Goal: Task Accomplishment & Management: Manage account settings

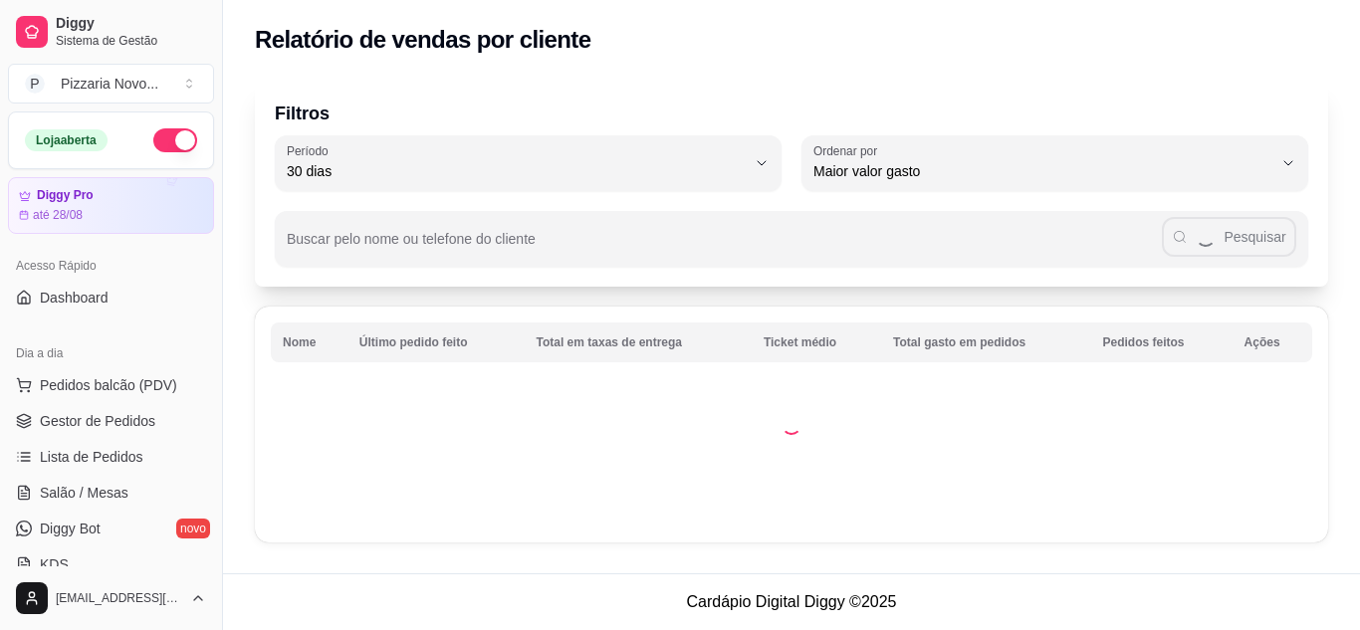
select select "30"
select select "HIGHEST_TOTAL_SPENT_WITH_ORDERS"
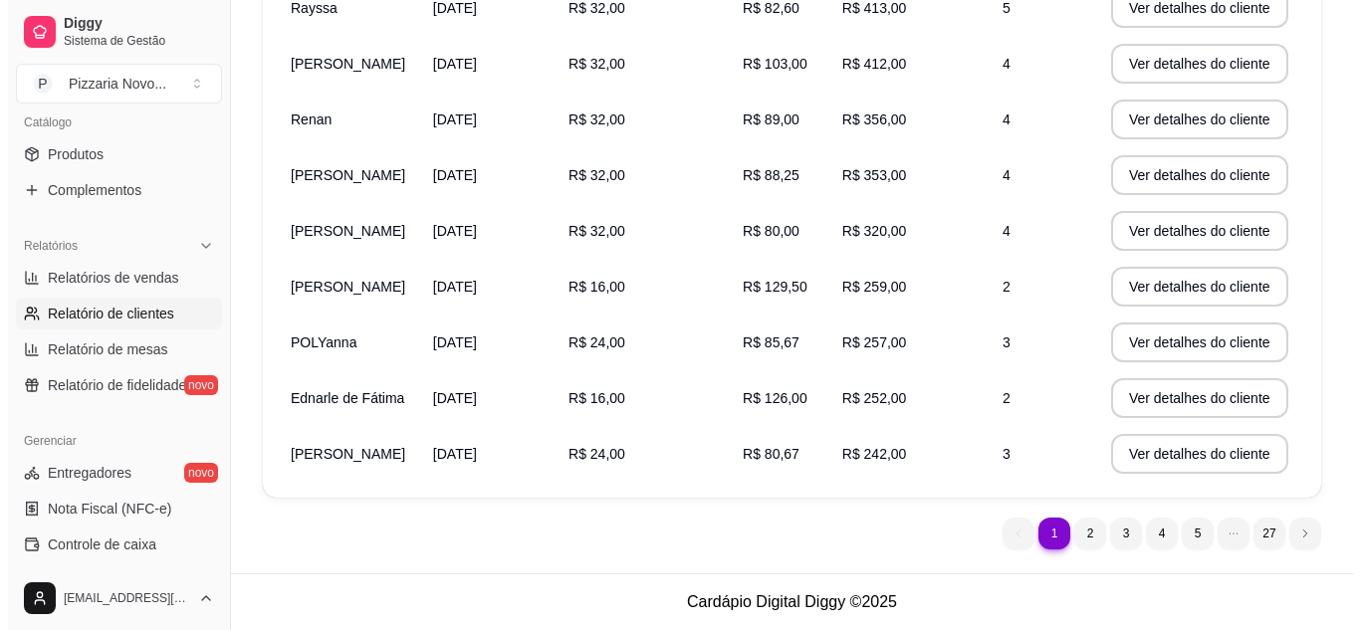
scroll to position [343, 0]
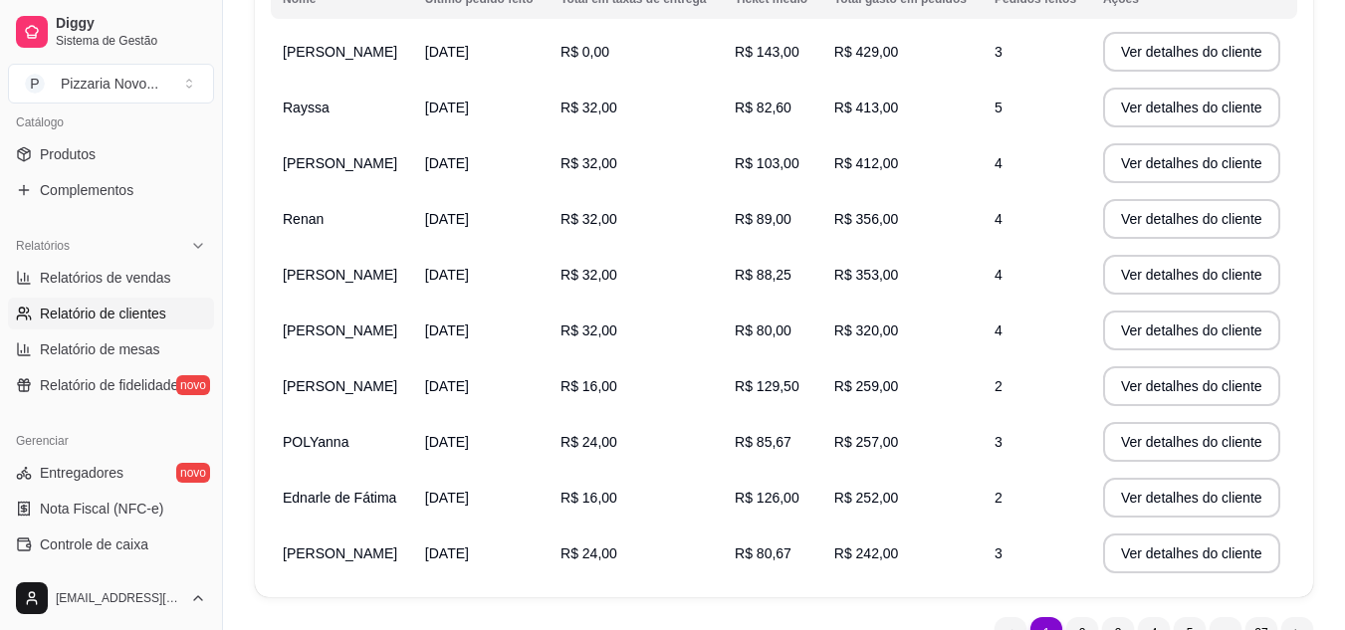
click at [369, 166] on span "[PERSON_NAME]" at bounding box center [340, 163] width 114 height 16
click at [1119, 162] on button "Ver detalhes do cliente" at bounding box center [1191, 163] width 171 height 39
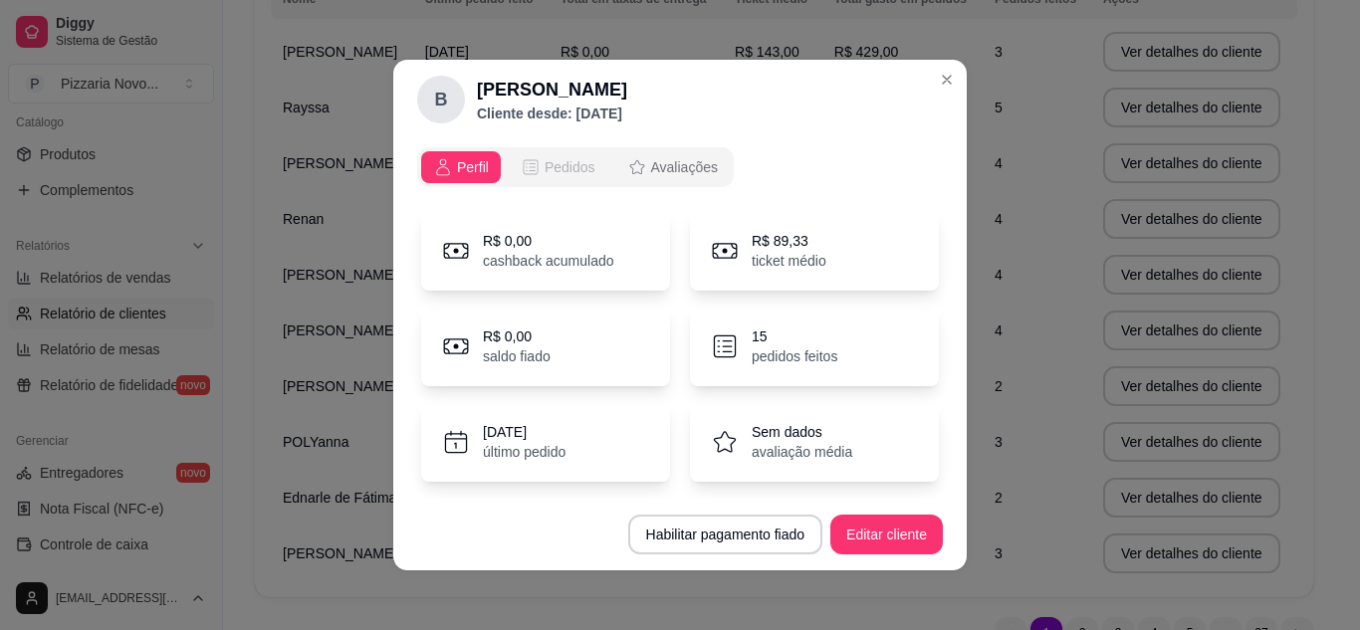
click at [532, 169] on icon "opções" at bounding box center [531, 167] width 20 height 20
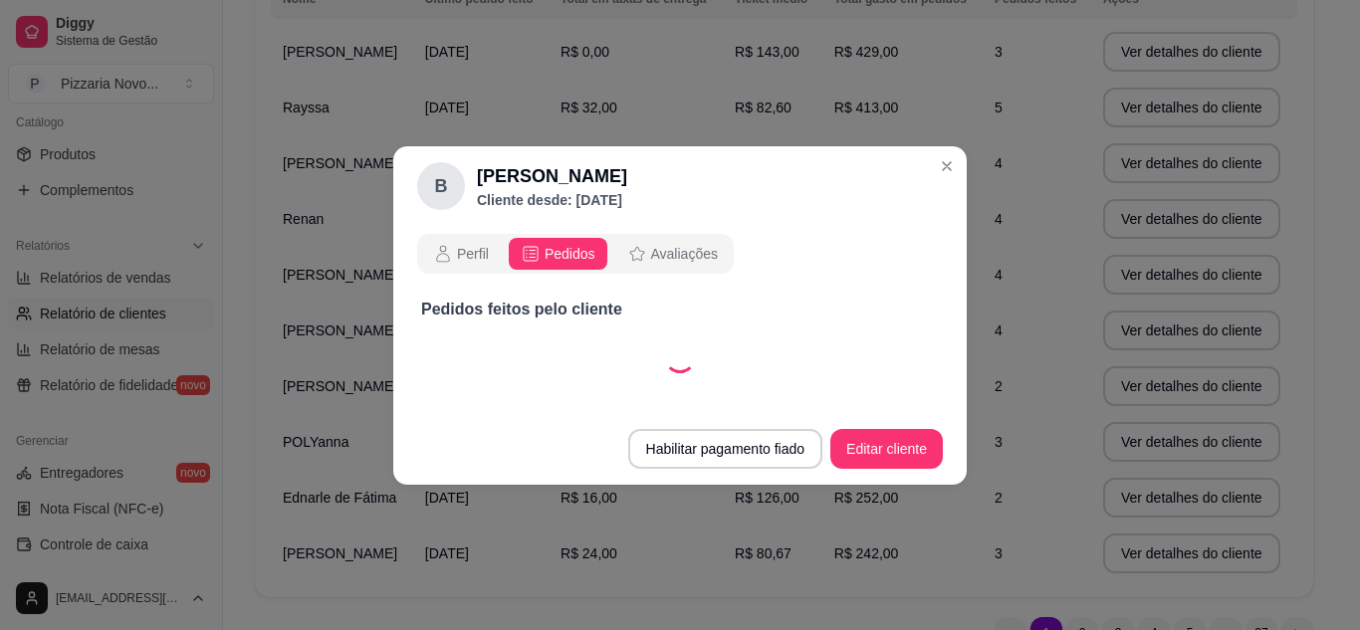
select select "30"
select select "ALL"
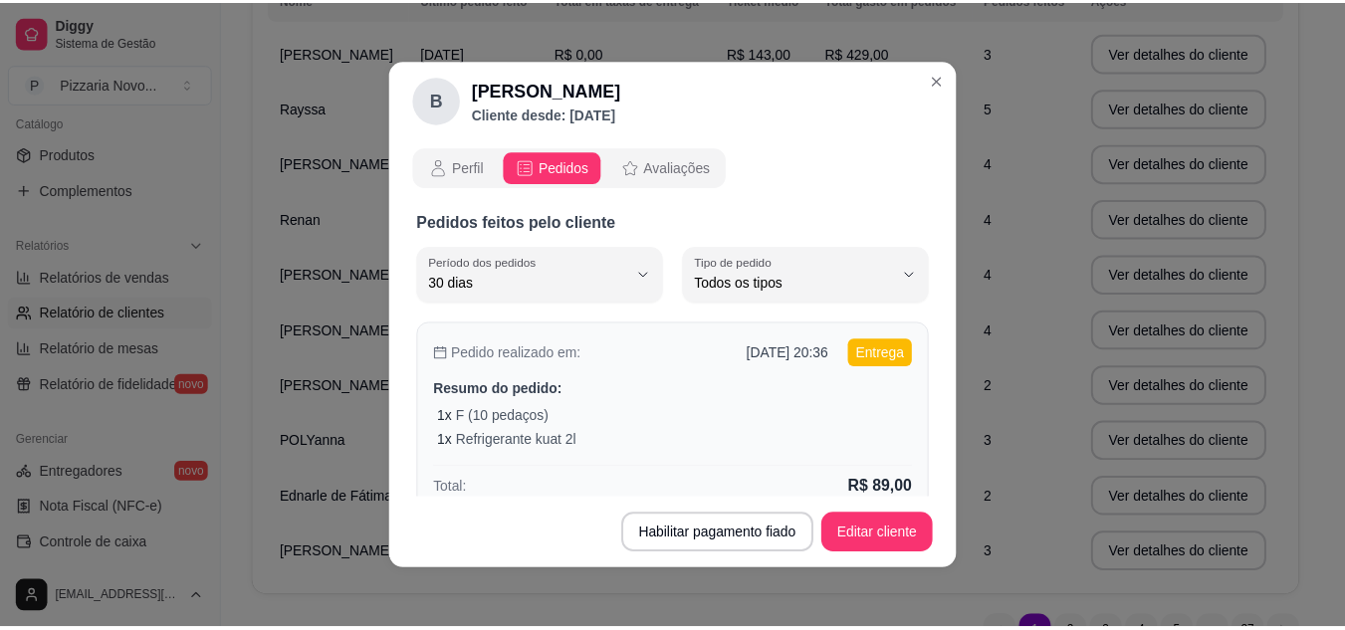
scroll to position [100, 0]
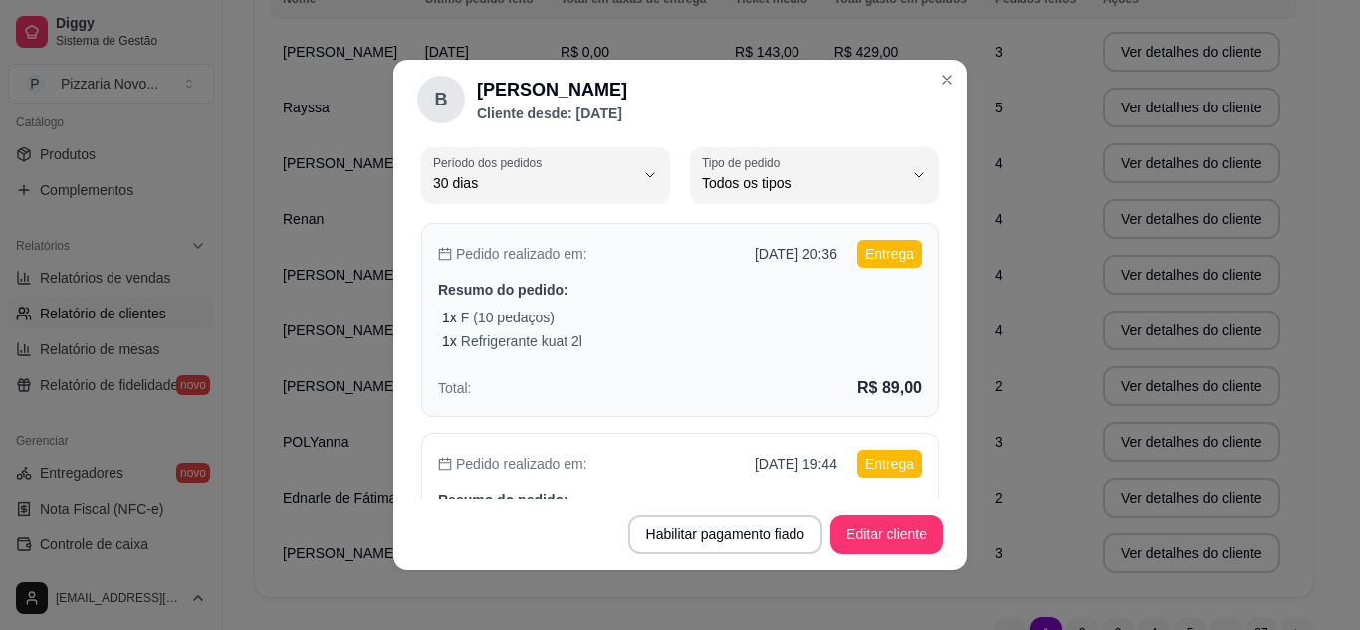
click at [713, 353] on div "Pedido realizado em: [DATE] 20:36 Entrega Resumo do pedido: 1 x F (10 pedaços) …" at bounding box center [680, 320] width 518 height 194
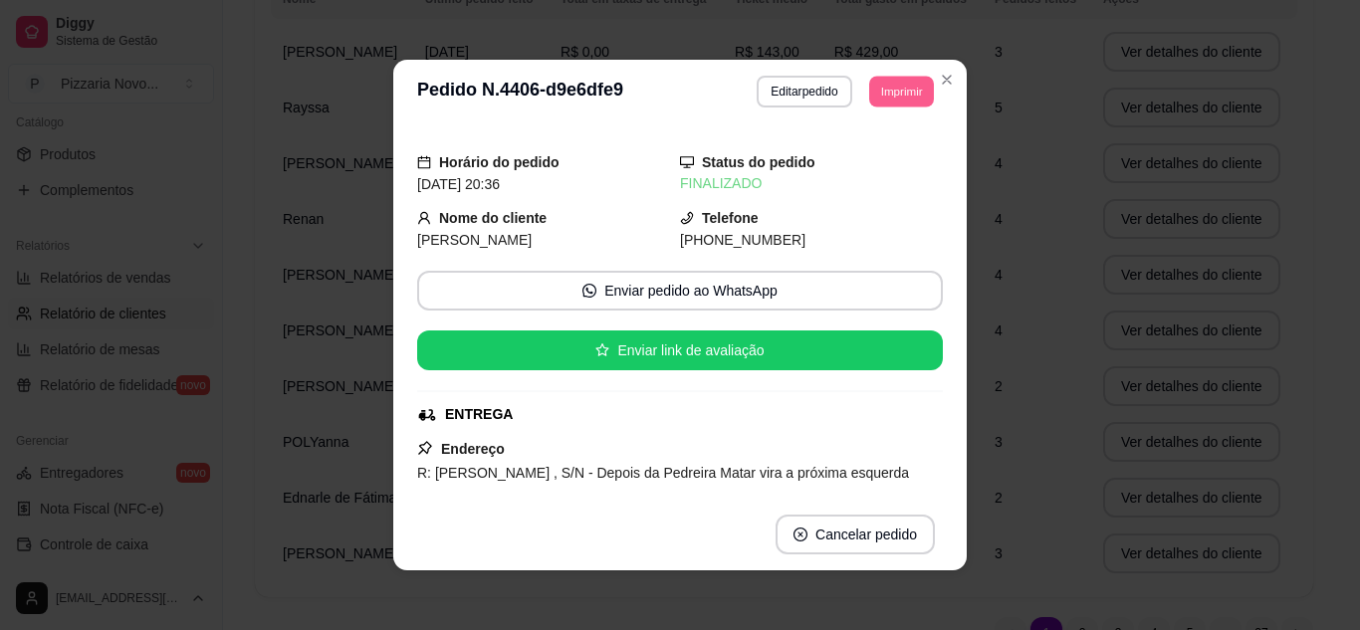
click at [890, 95] on button "Imprimir" at bounding box center [901, 91] width 65 height 31
click at [866, 154] on button "IMPRESSORA" at bounding box center [856, 160] width 139 height 31
click at [896, 98] on button "Imprimir" at bounding box center [901, 92] width 67 height 32
click at [867, 160] on button "IMPRESSORA" at bounding box center [857, 161] width 144 height 32
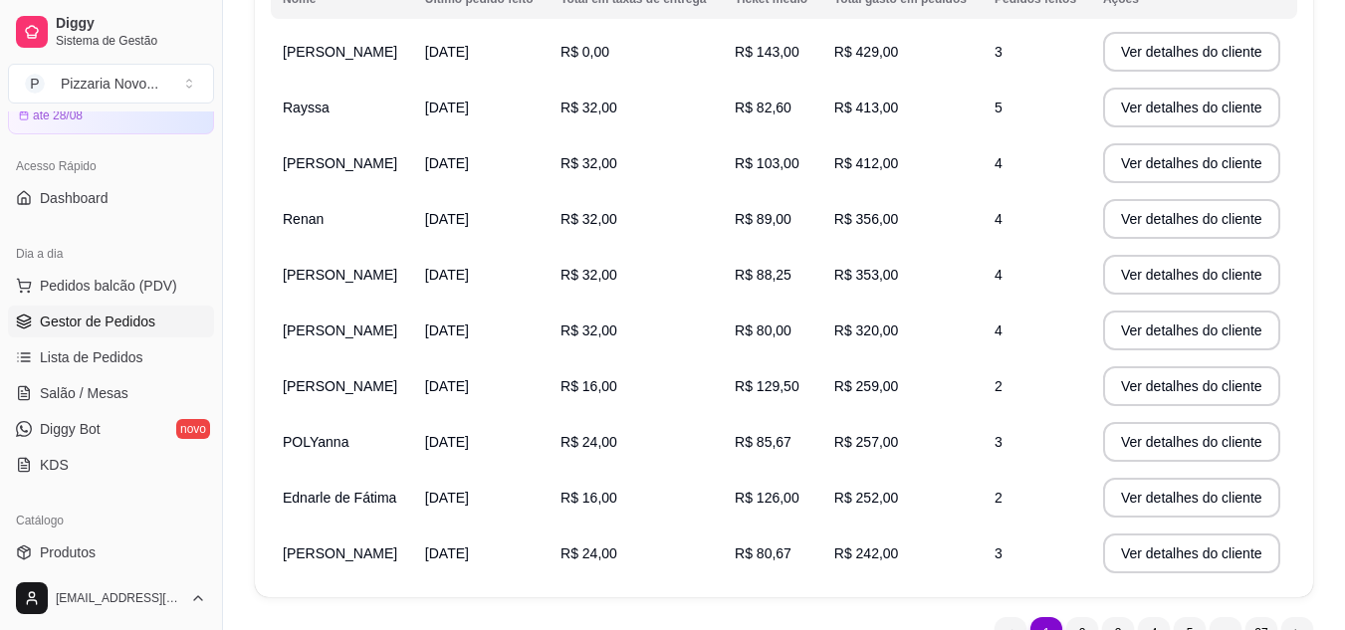
click at [113, 323] on span "Gestor de Pedidos" at bounding box center [97, 322] width 115 height 20
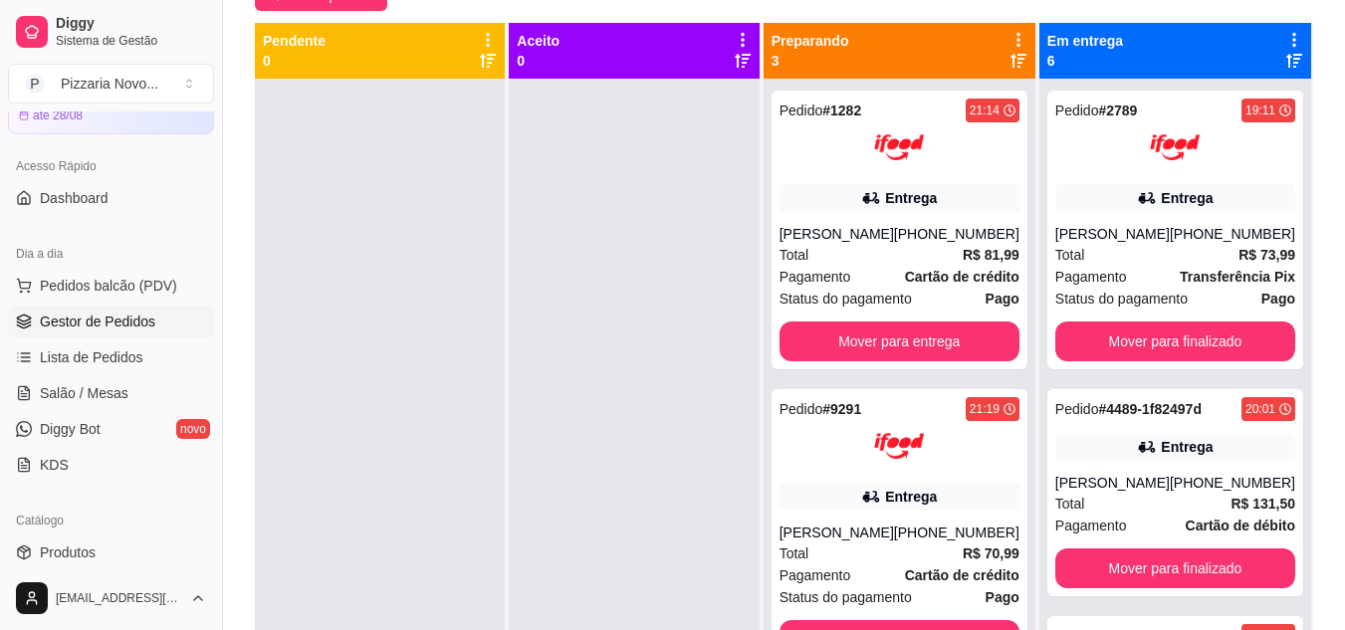
scroll to position [219, 0]
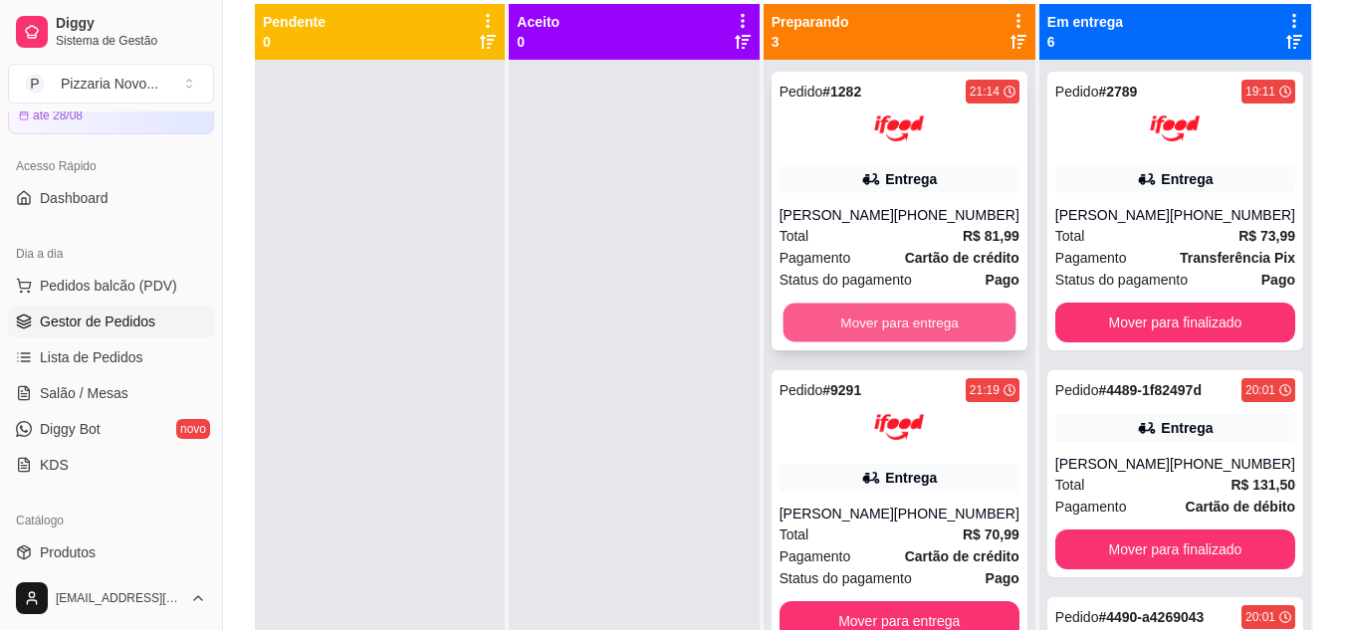
click at [898, 326] on button "Mover para entrega" at bounding box center [898, 323] width 233 height 39
click at [871, 318] on button "Mover para entrega" at bounding box center [898, 323] width 233 height 39
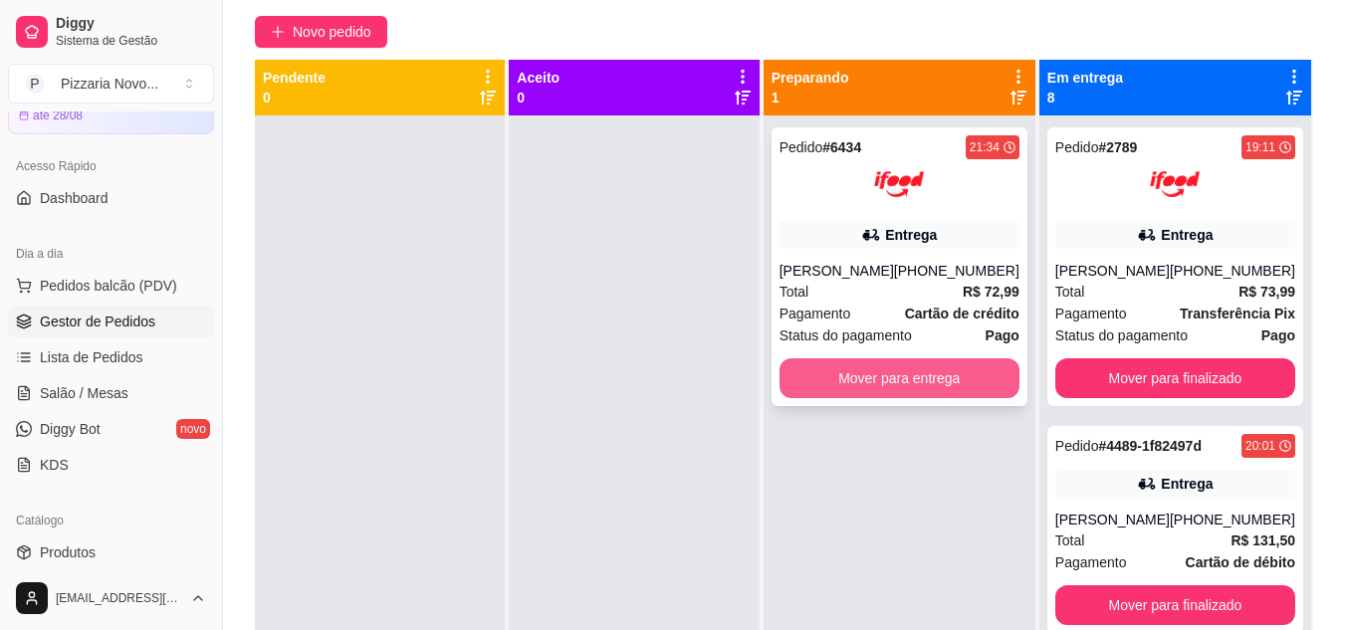
scroll to position [119, 0]
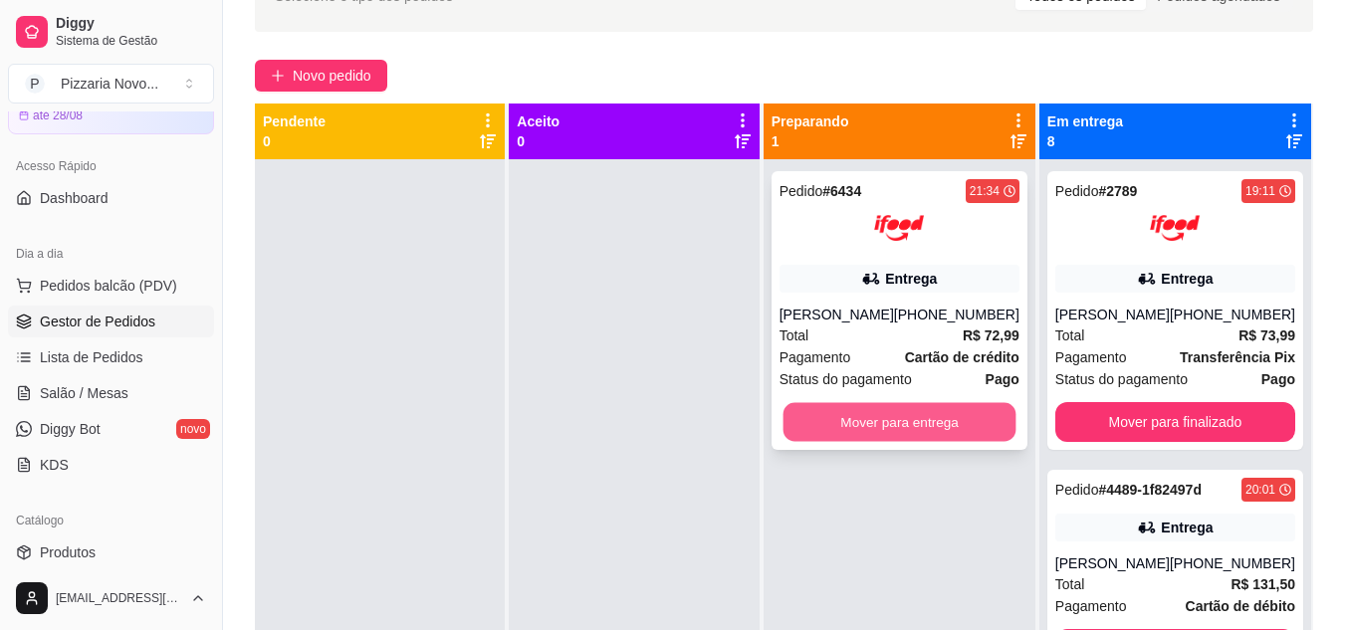
click at [894, 420] on button "Mover para entrega" at bounding box center [898, 422] width 233 height 39
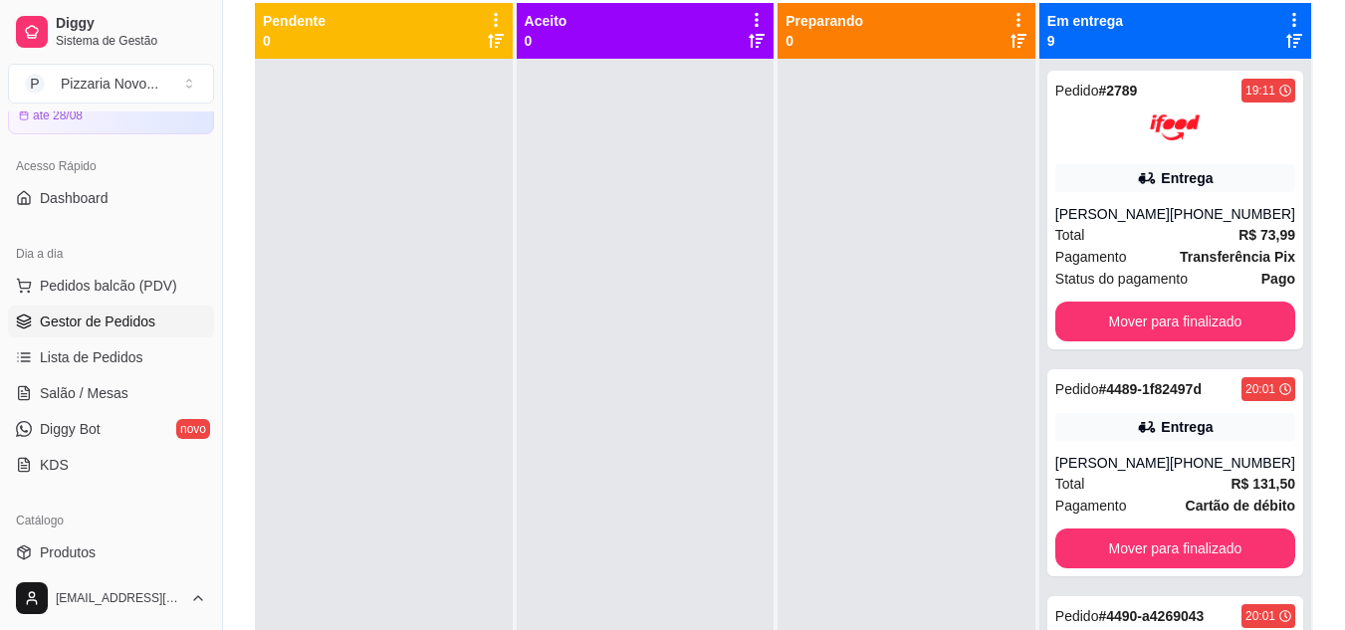
scroll to position [221, 0]
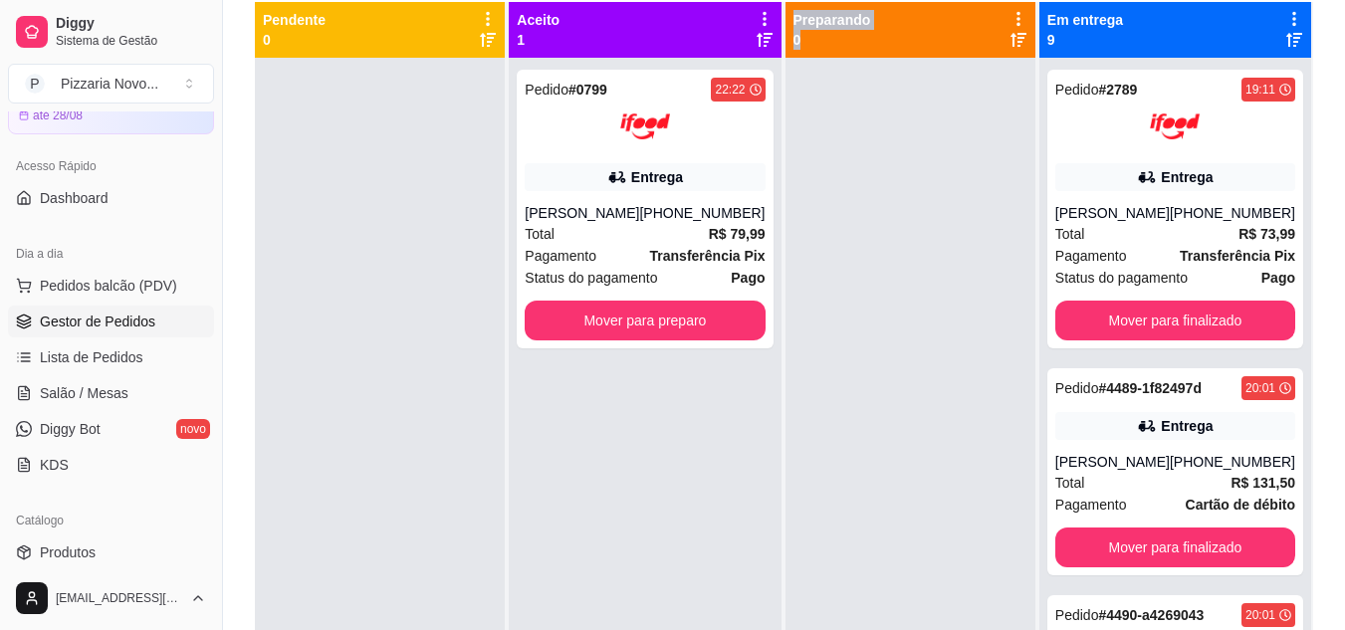
drag, startPoint x: 786, startPoint y: 535, endPoint x: 737, endPoint y: 406, distance: 138.6
click at [746, 562] on div "Pendente 0 Aceito 1 Pedido # 0799 22:22 Entrega alieni gomes [PHONE_NUMBER] Tot…" at bounding box center [784, 317] width 1058 height 630
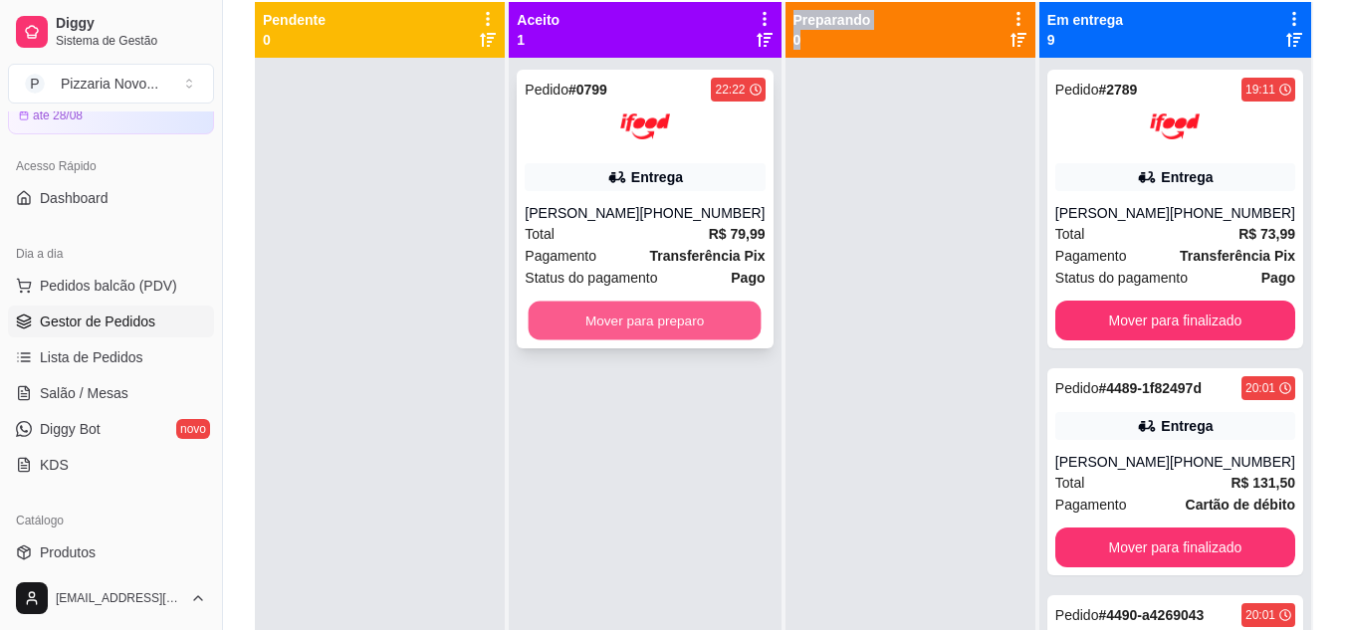
click at [691, 323] on button "Mover para preparo" at bounding box center [645, 321] width 233 height 39
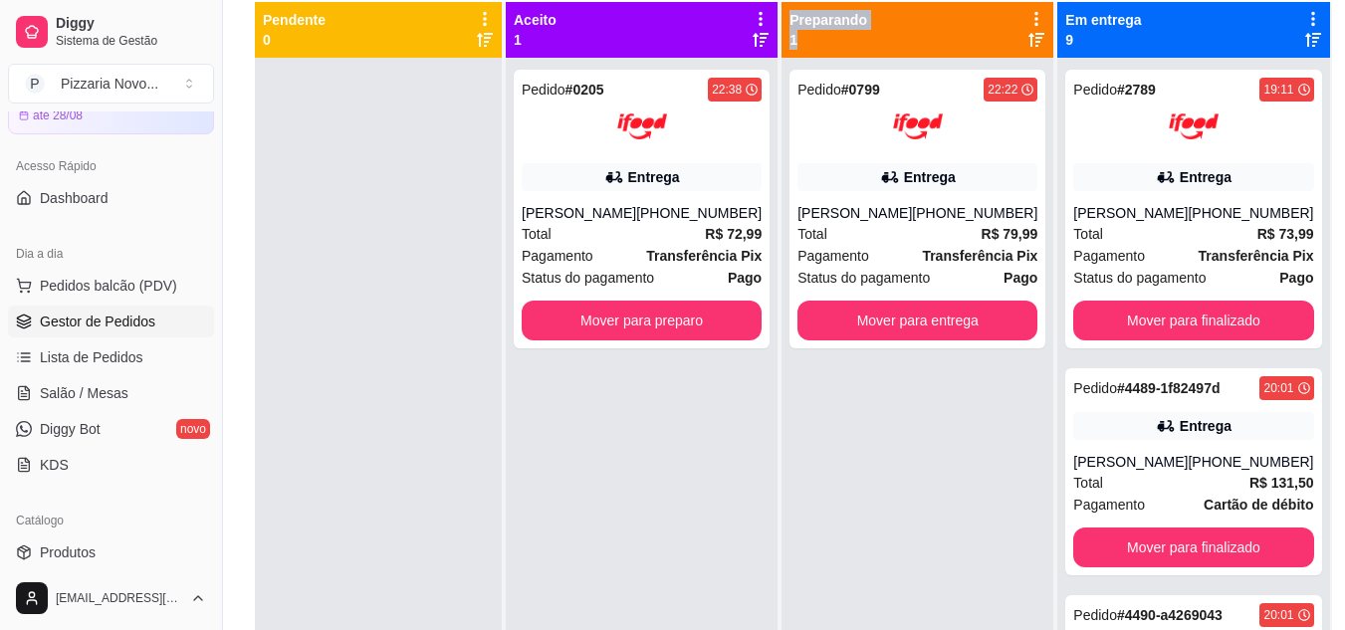
scroll to position [121, 0]
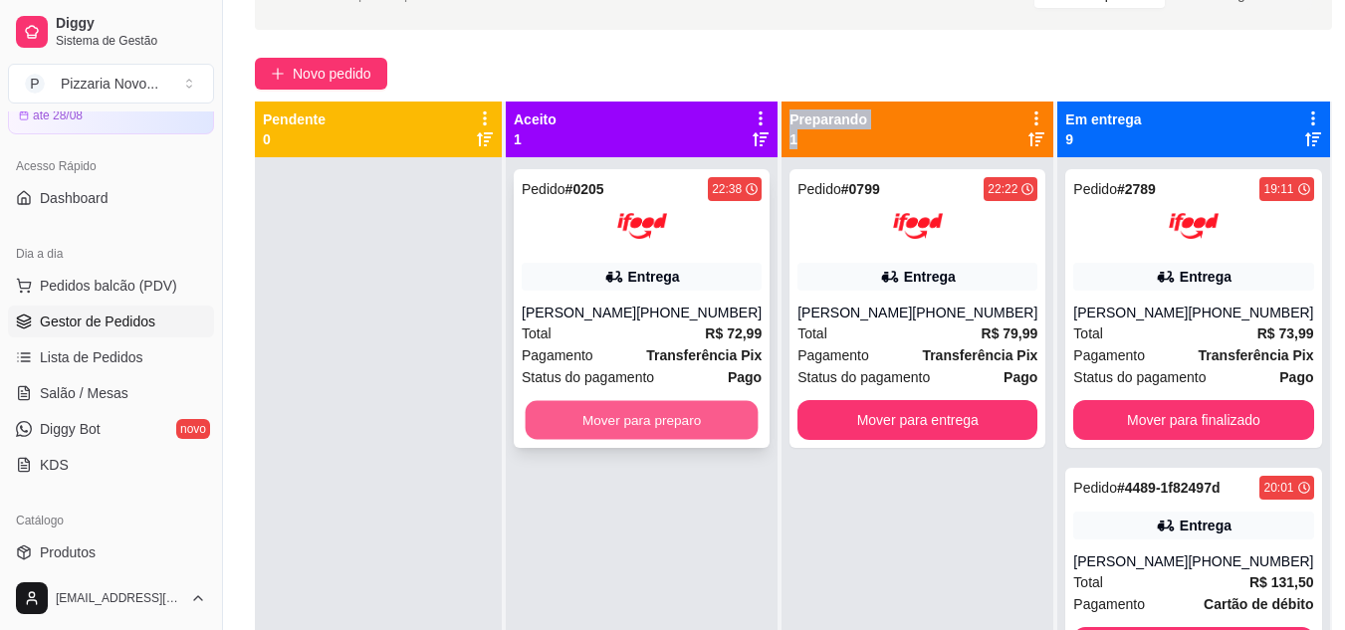
click at [689, 419] on button "Mover para preparo" at bounding box center [642, 420] width 233 height 39
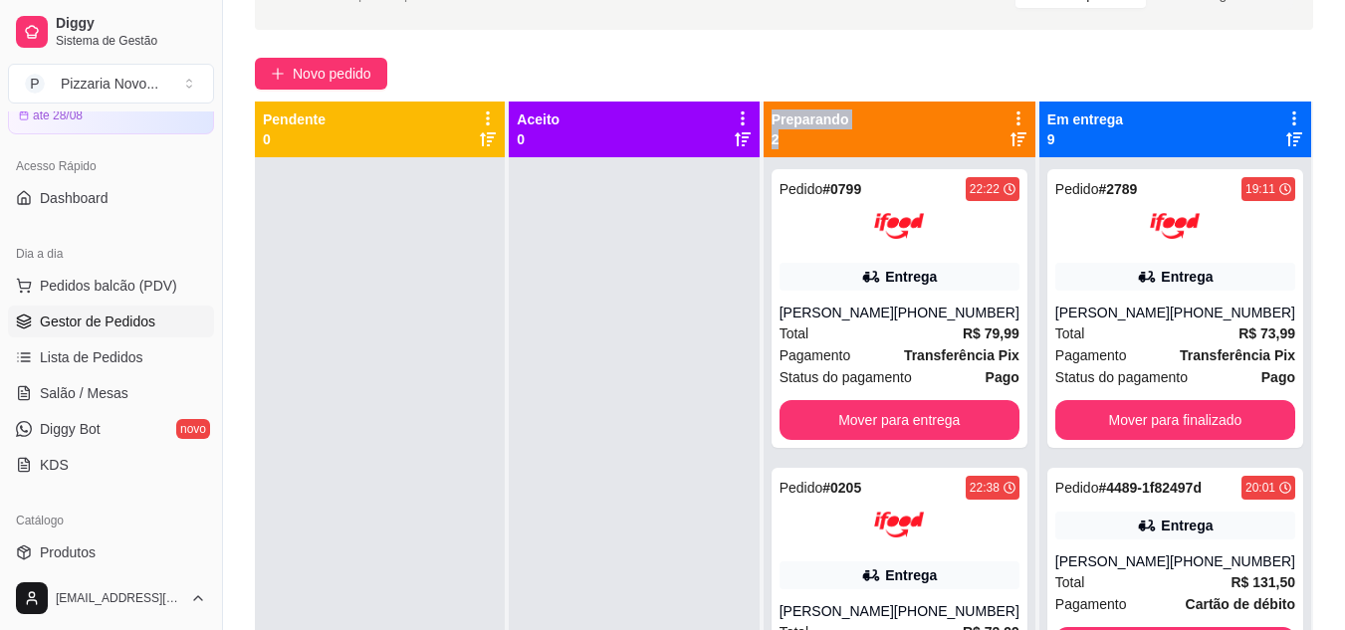
click at [689, 419] on div at bounding box center [634, 472] width 250 height 630
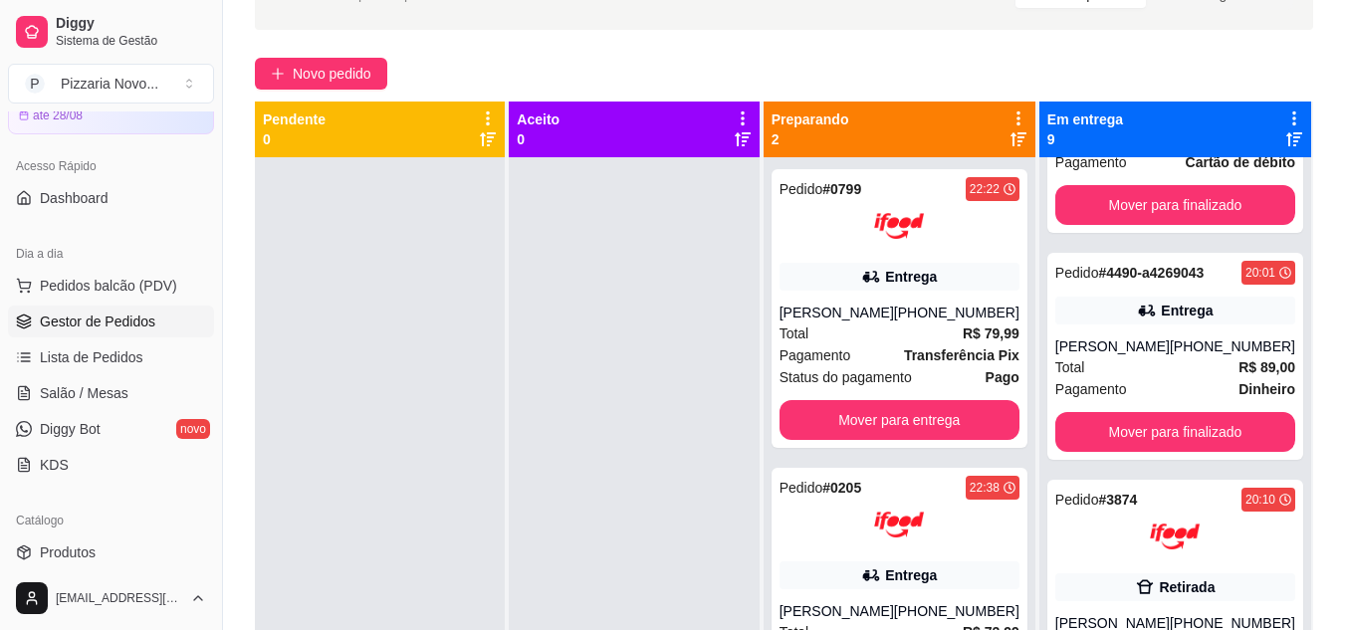
scroll to position [451, 0]
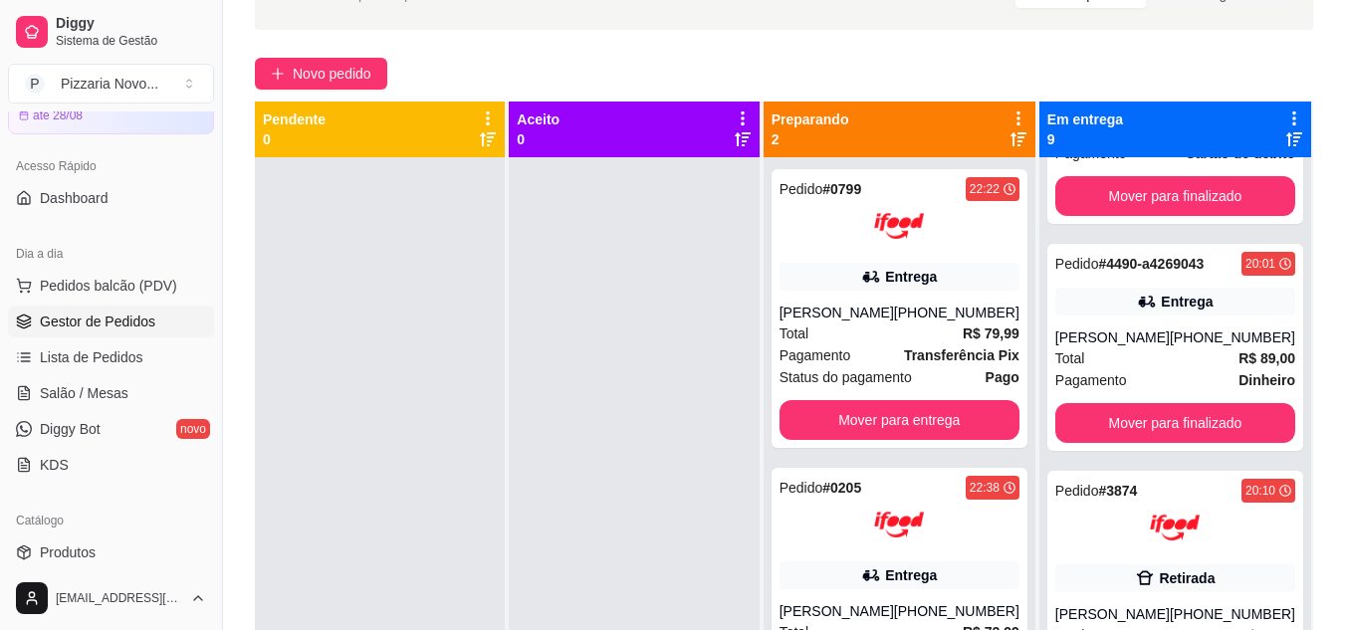
click at [1030, 228] on div "Pedido # 0799 22:22 Entrega alieni gomes [PHONE_NUMBER] Total R$ 79,99 Pagament…" at bounding box center [899, 472] width 272 height 630
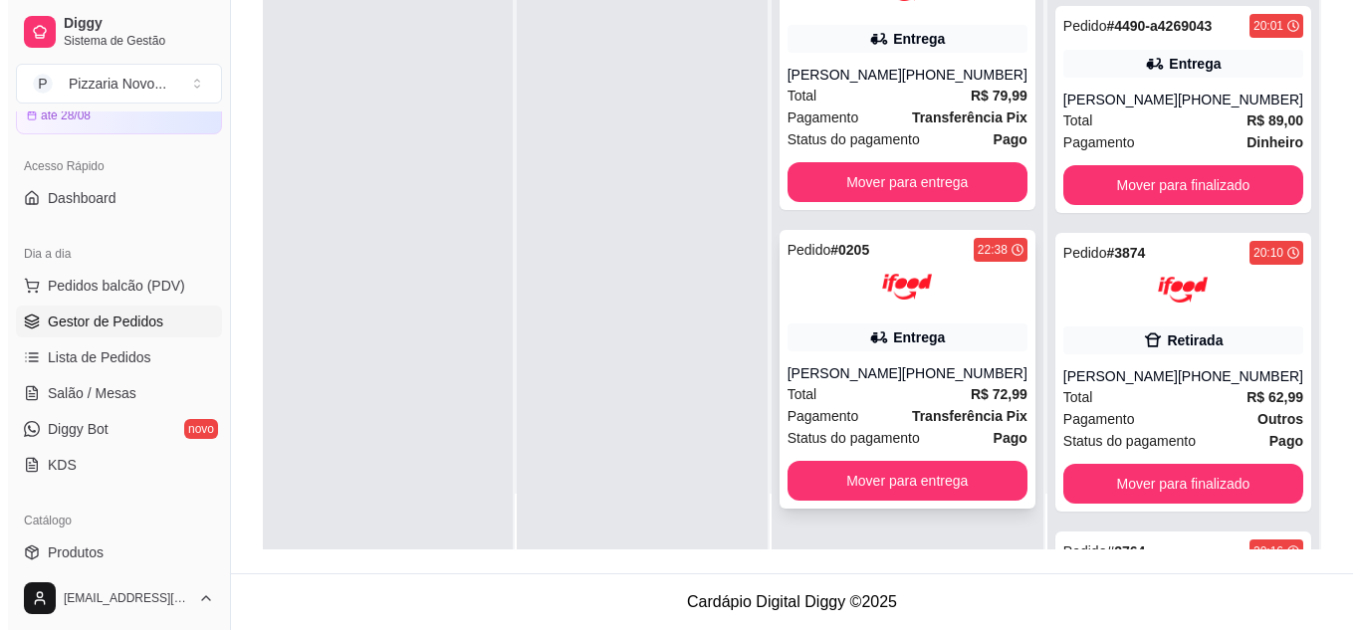
scroll to position [0, 0]
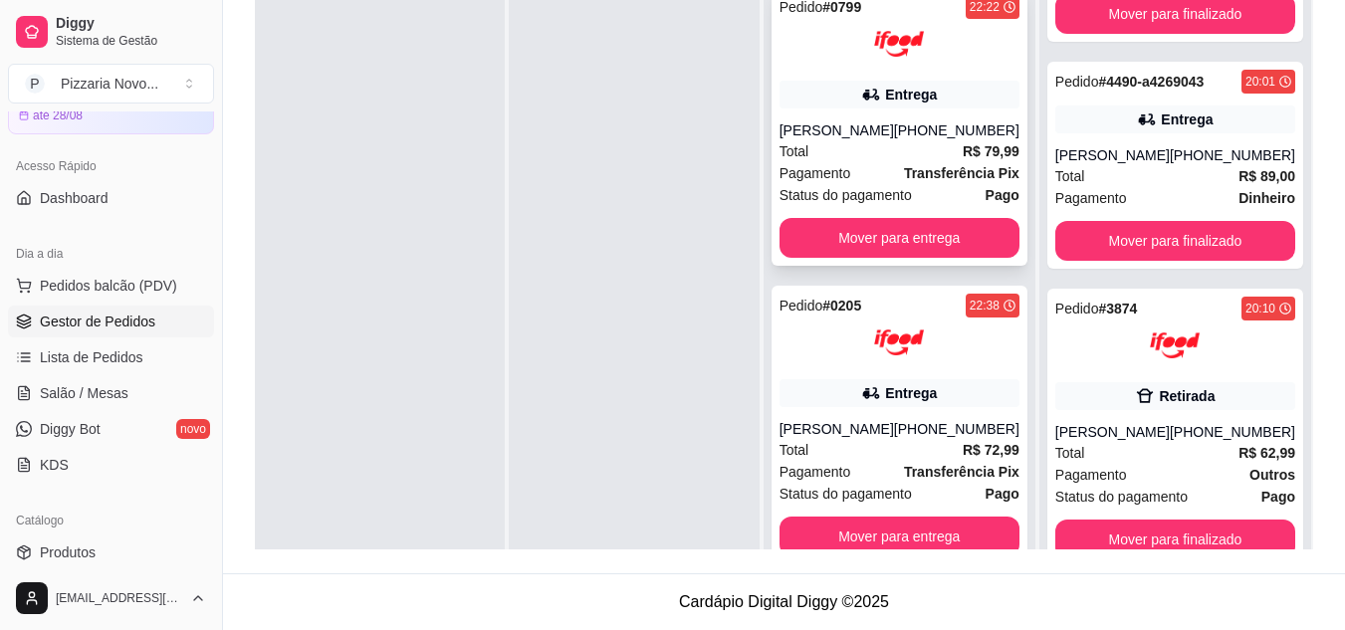
click at [923, 165] on strong "Transferência Pix" at bounding box center [961, 173] width 115 height 16
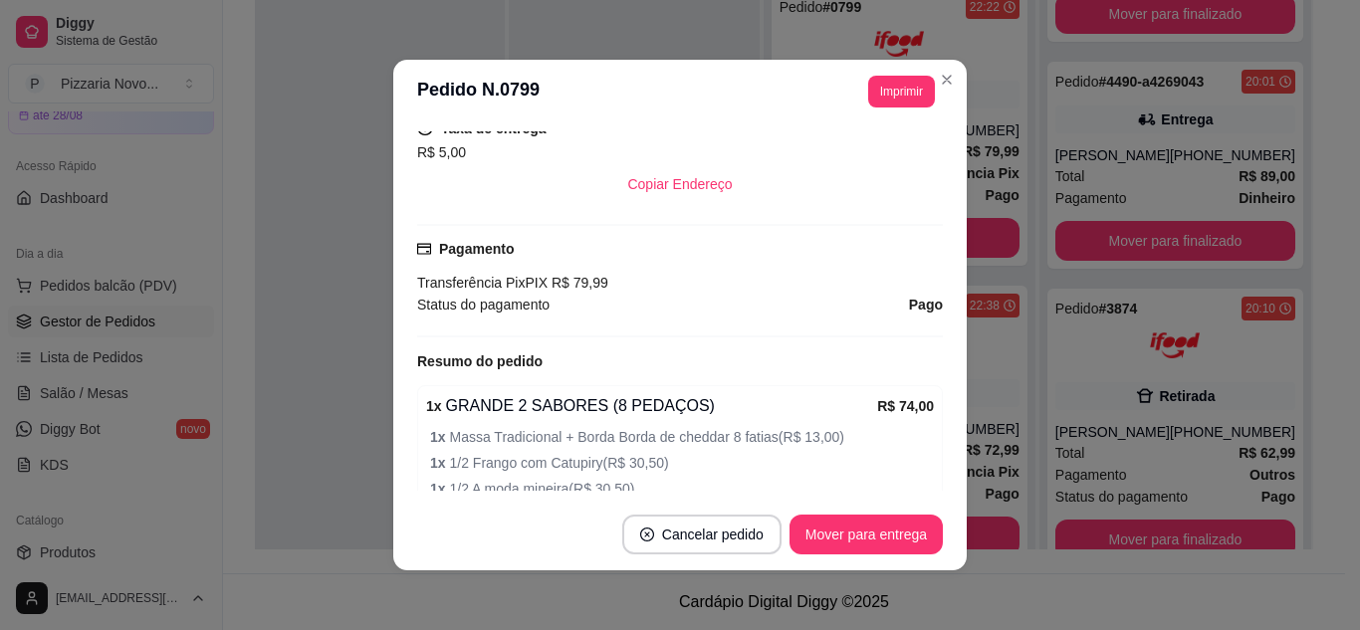
scroll to position [593, 0]
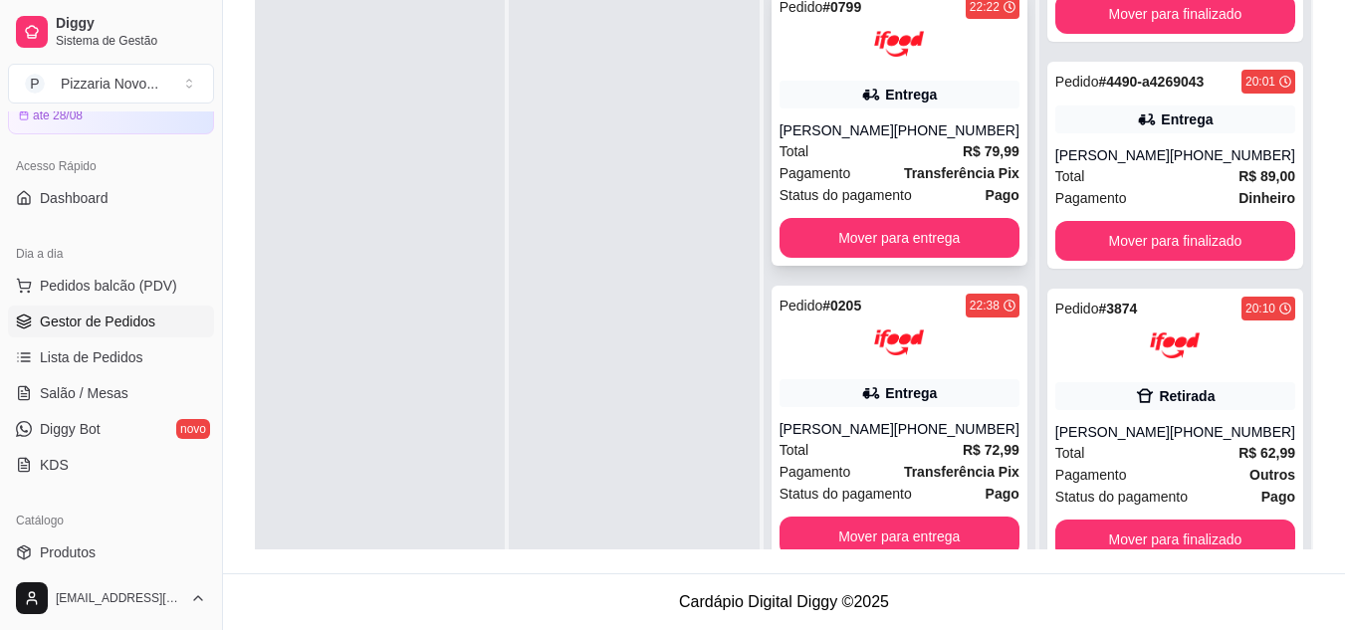
click at [895, 170] on div "Pagamento Transferência Pix" at bounding box center [899, 173] width 240 height 22
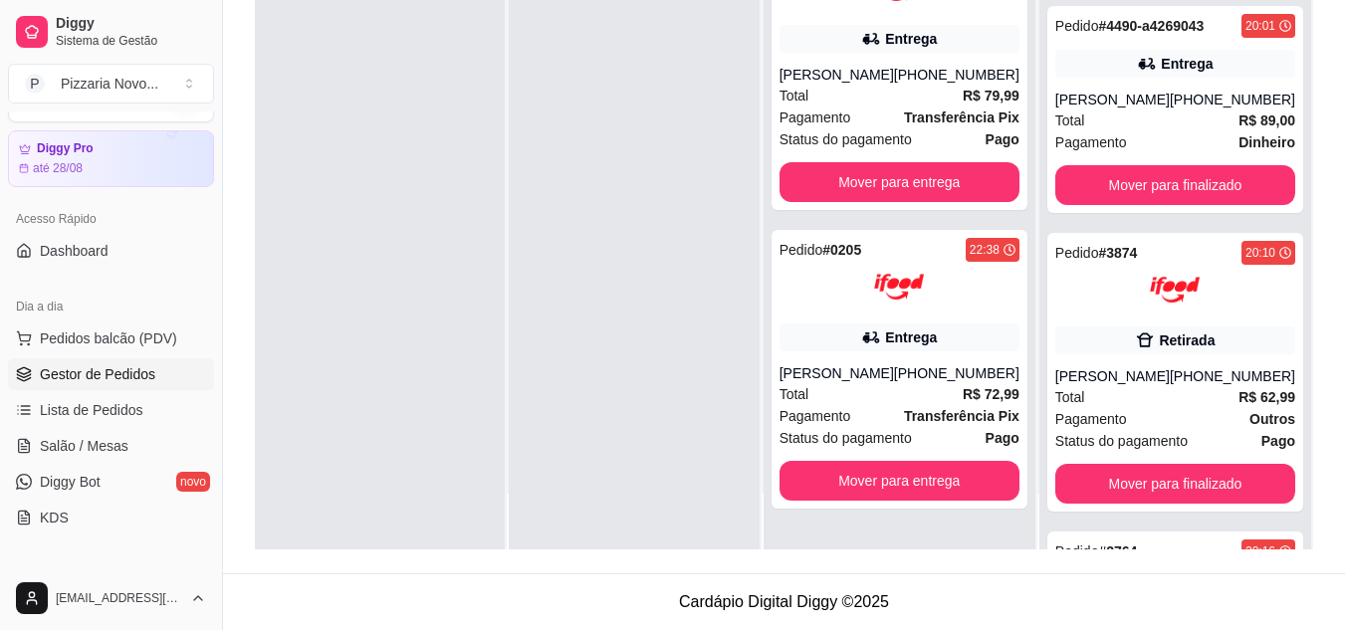
scroll to position [0, 0]
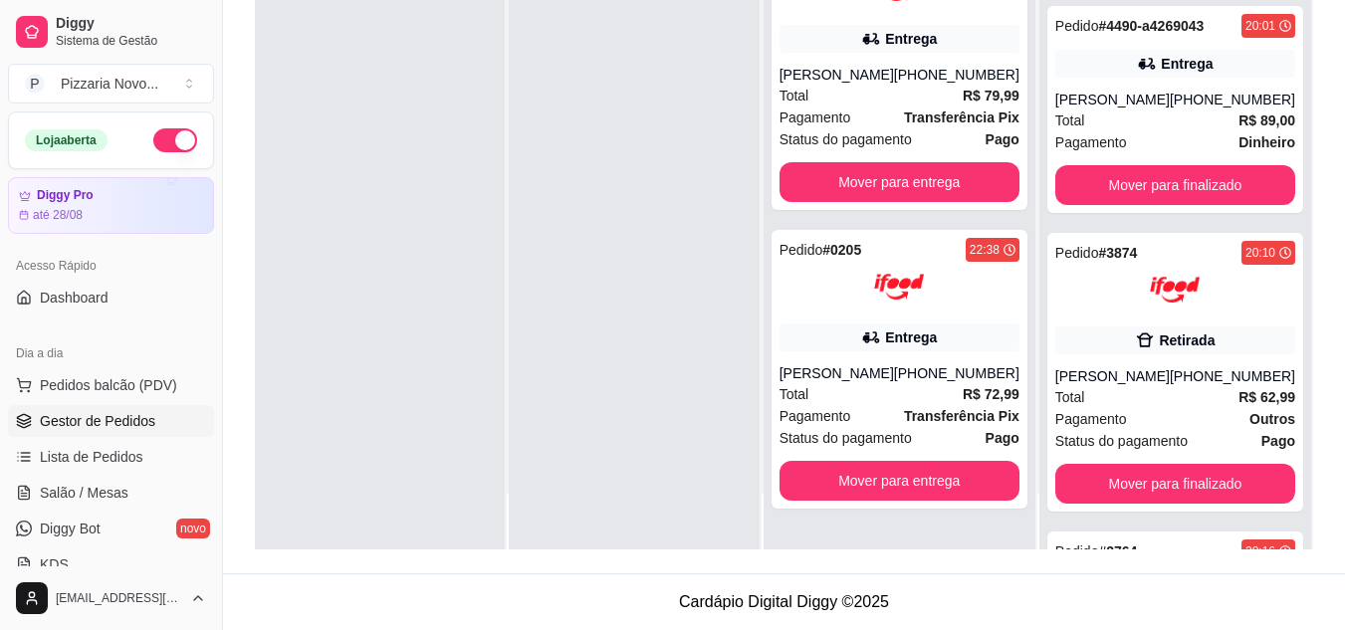
click at [153, 139] on button "button" at bounding box center [175, 140] width 44 height 24
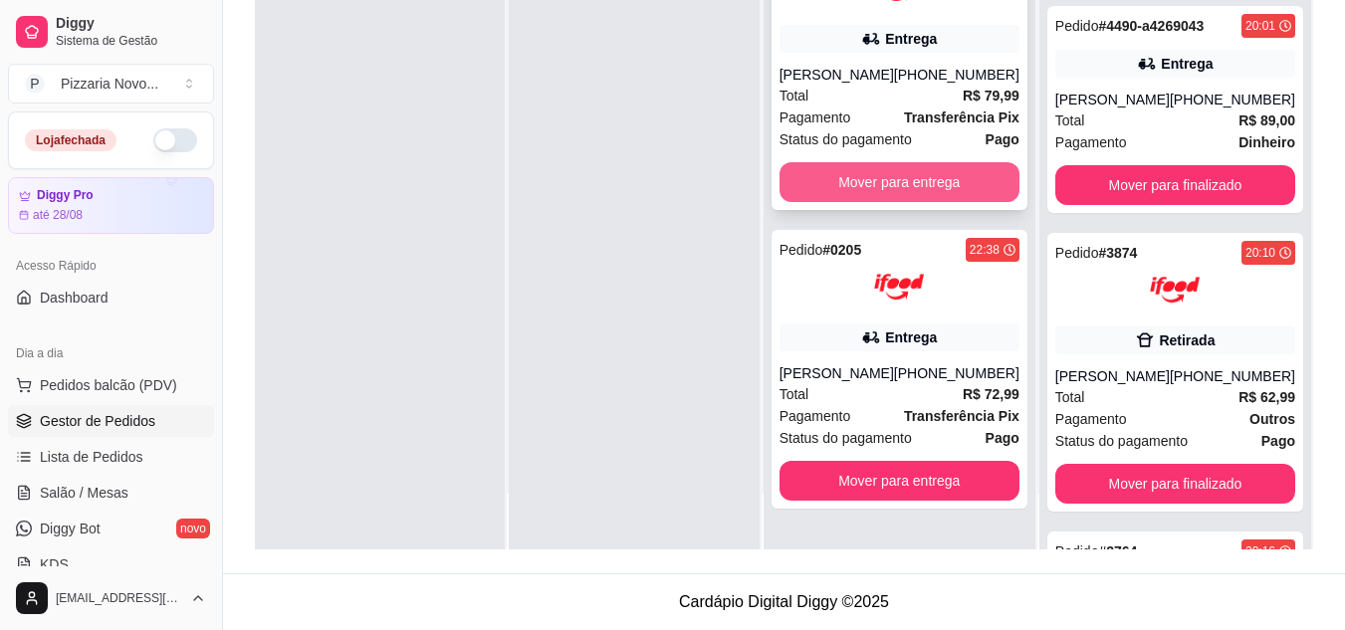
click at [827, 186] on button "Mover para entrega" at bounding box center [899, 182] width 240 height 40
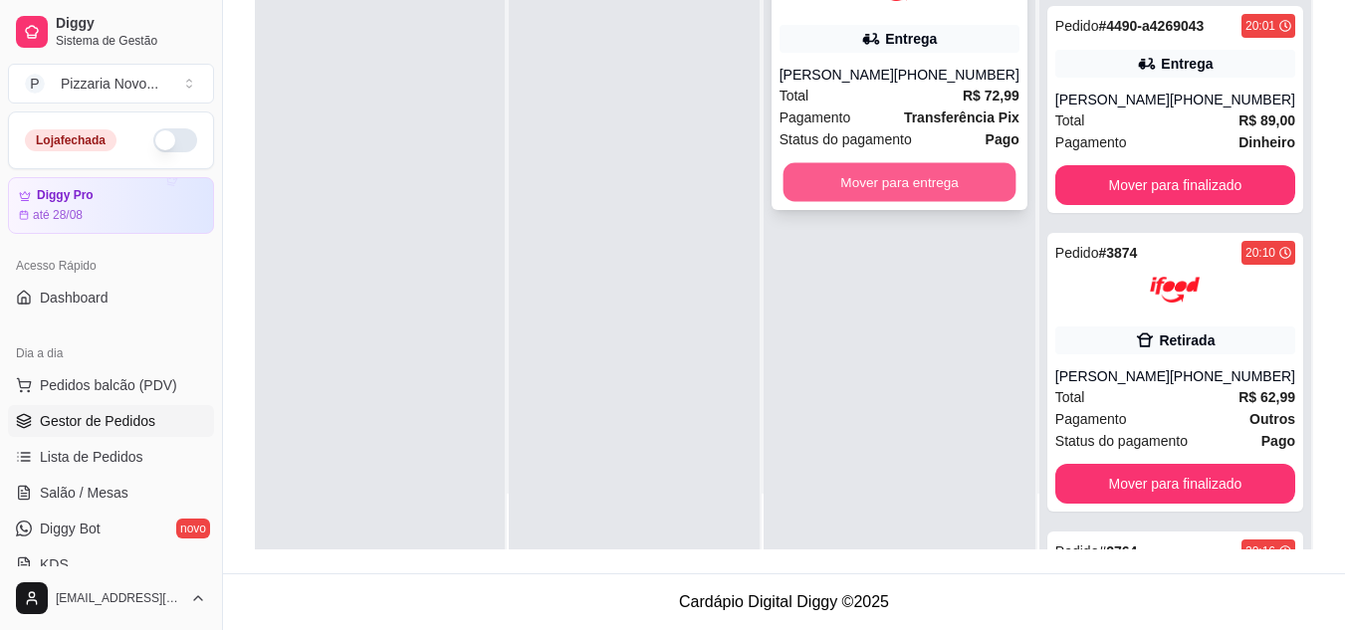
click at [884, 177] on button "Mover para entrega" at bounding box center [898, 182] width 233 height 39
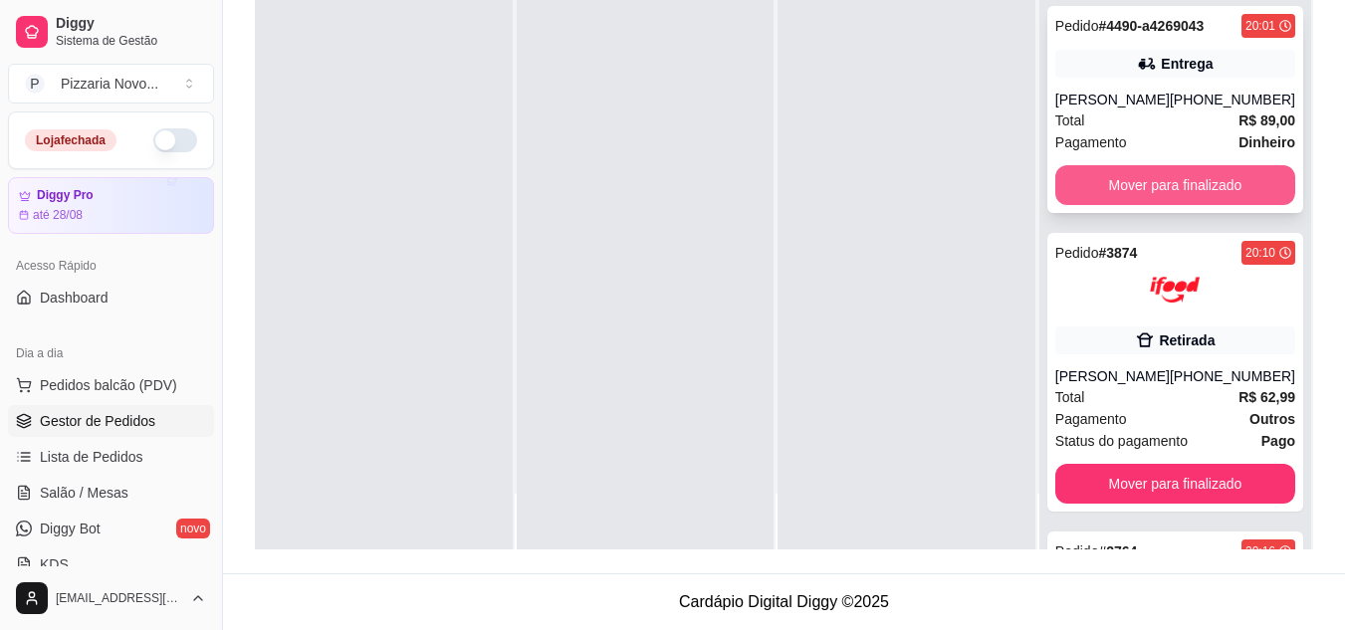
click at [1176, 200] on button "Mover para finalizado" at bounding box center [1175, 185] width 240 height 40
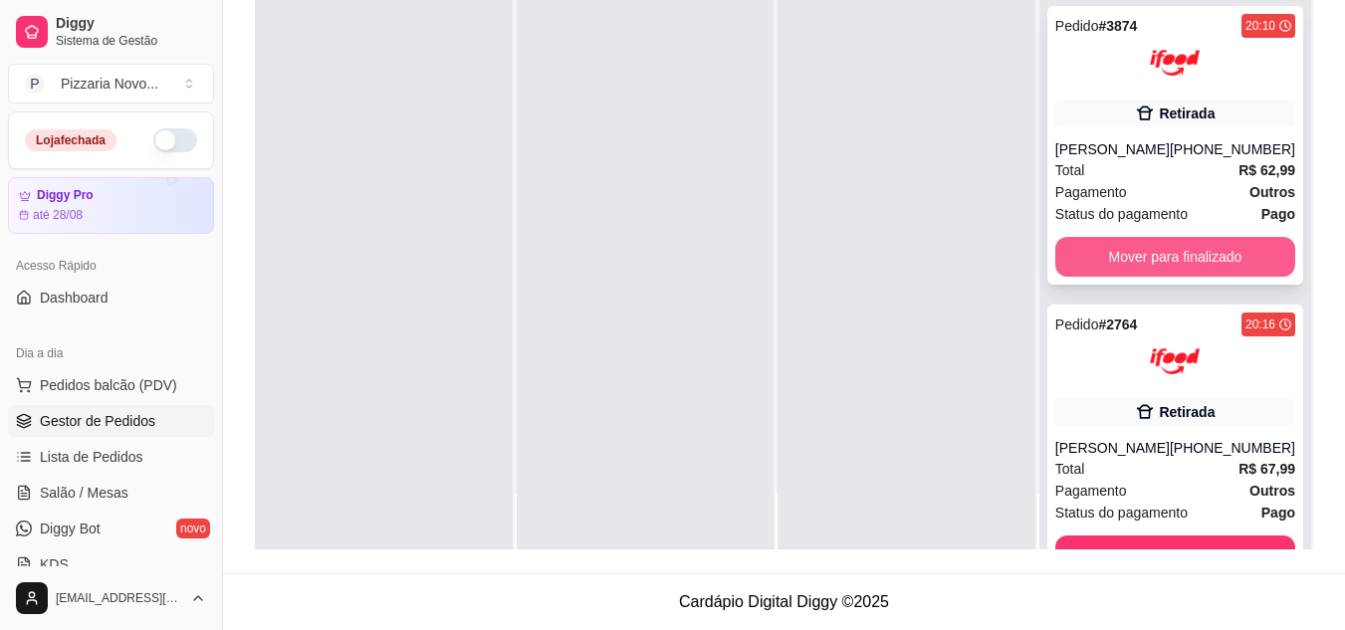
click at [1163, 263] on button "Mover para finalizado" at bounding box center [1175, 257] width 240 height 40
click at [1176, 270] on button "Mover para finalizado" at bounding box center [1174, 257] width 233 height 39
click at [1176, 271] on button "Mover para finalizado" at bounding box center [1175, 257] width 240 height 40
click at [1176, 272] on button "Mover para finalizado" at bounding box center [1175, 257] width 240 height 40
click at [1176, 273] on button "Mover para finalizado" at bounding box center [1175, 257] width 240 height 40
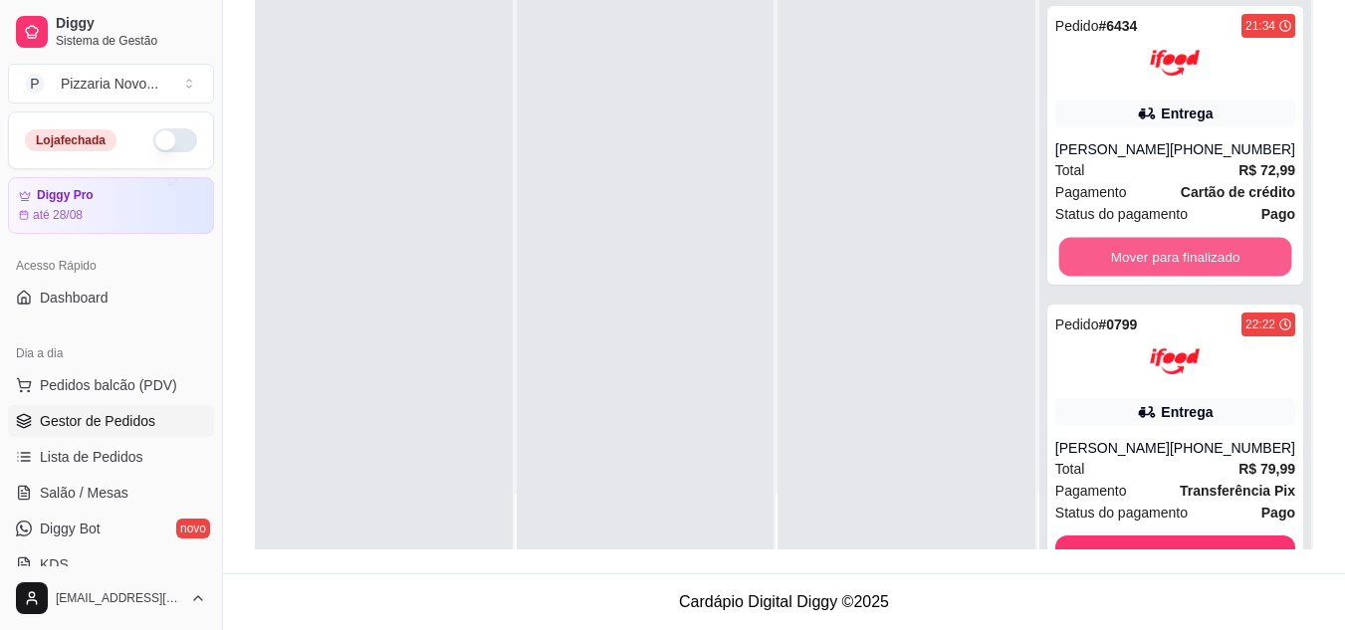
click at [1176, 273] on button "Mover para finalizado" at bounding box center [1174, 257] width 233 height 39
click at [1176, 273] on button "Mover para finalizado" at bounding box center [1175, 257] width 240 height 40
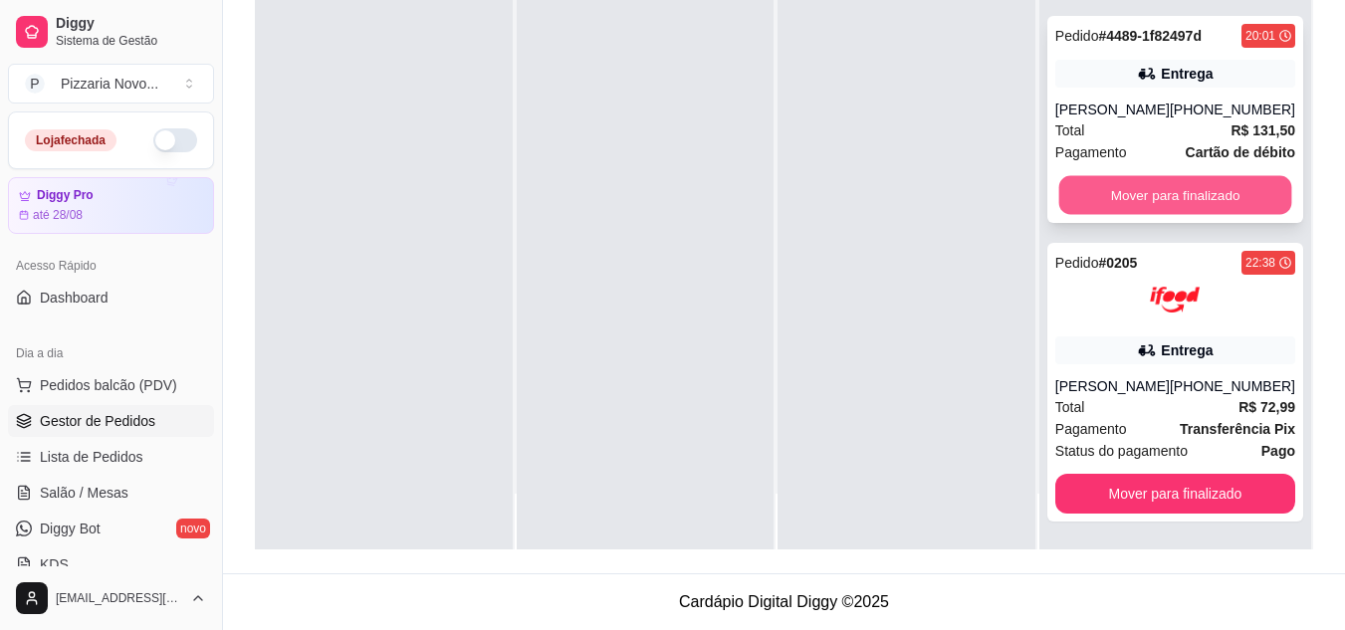
click at [1193, 178] on button "Mover para finalizado" at bounding box center [1174, 195] width 233 height 39
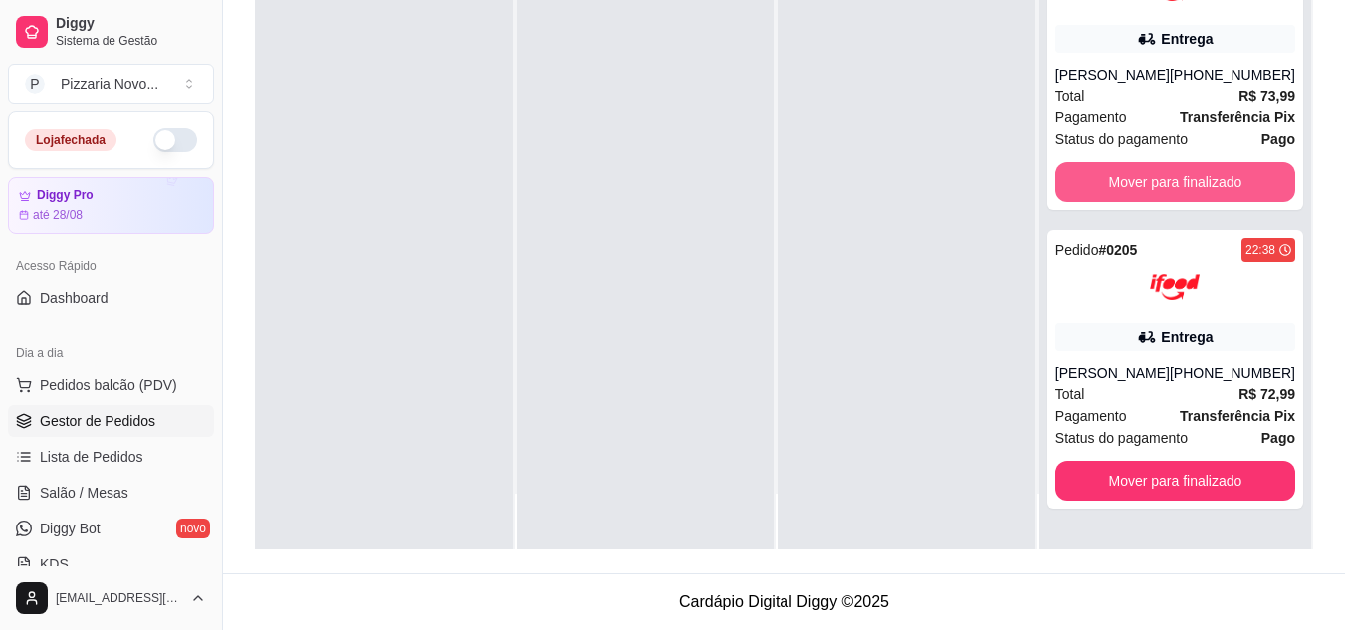
click at [1191, 191] on button "Mover para finalizado" at bounding box center [1175, 182] width 240 height 40
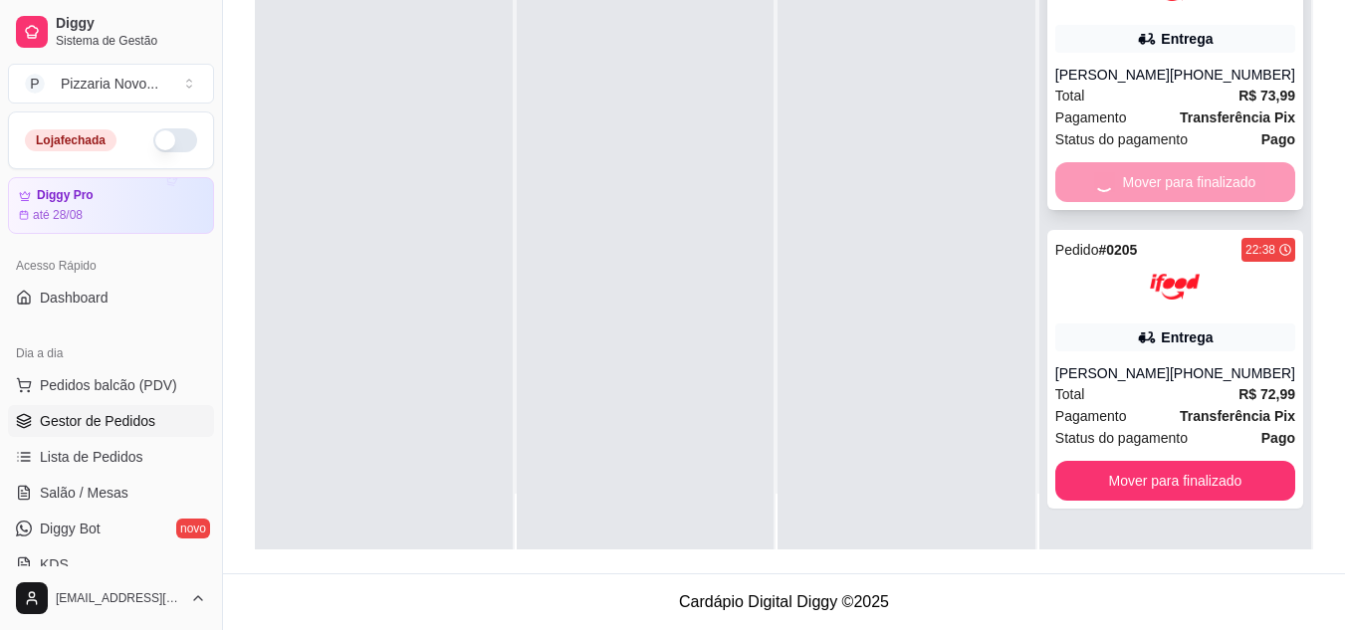
scroll to position [0, 0]
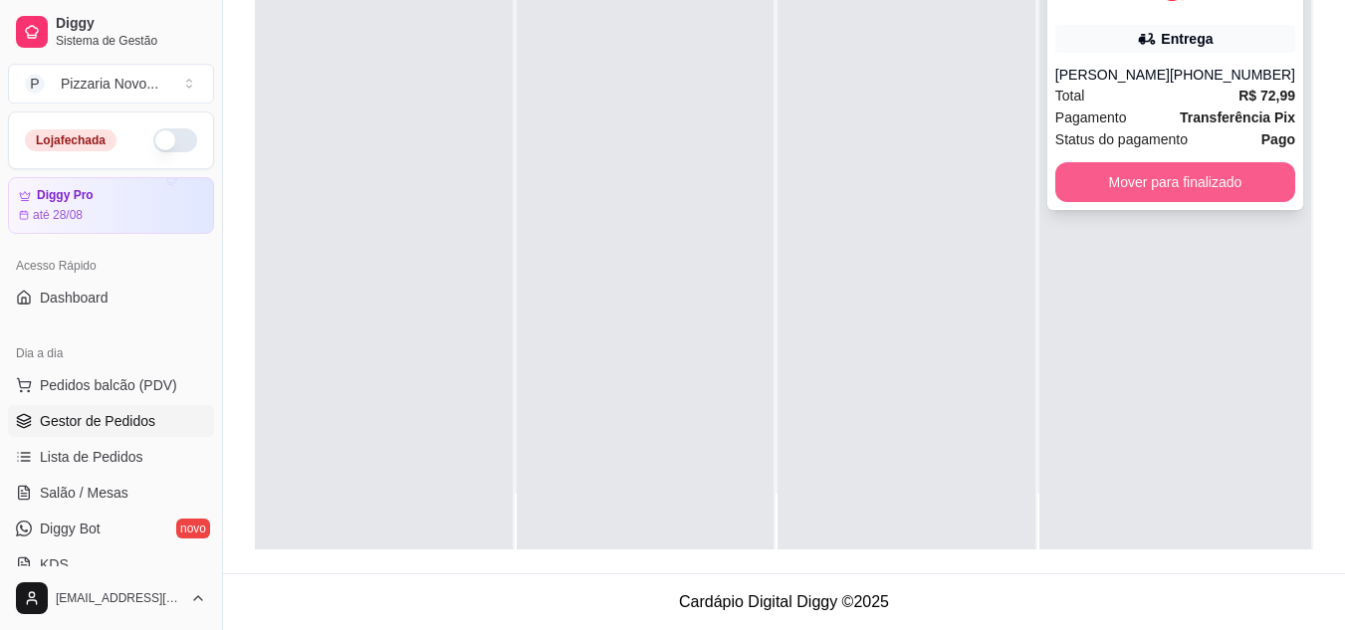
click at [1190, 180] on button "Mover para finalizado" at bounding box center [1175, 182] width 240 height 40
